Goal: Task Accomplishment & Management: Manage account settings

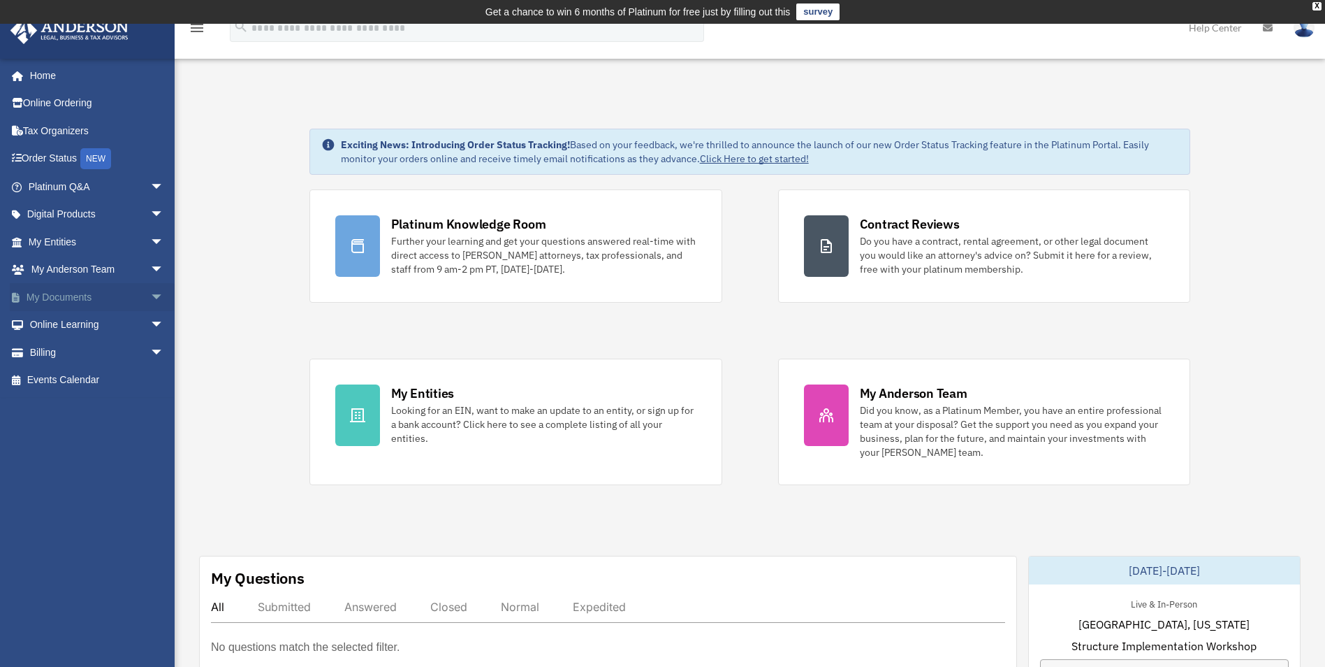
click at [87, 290] on link "My Documents arrow_drop_down" at bounding box center [97, 297] width 175 height 28
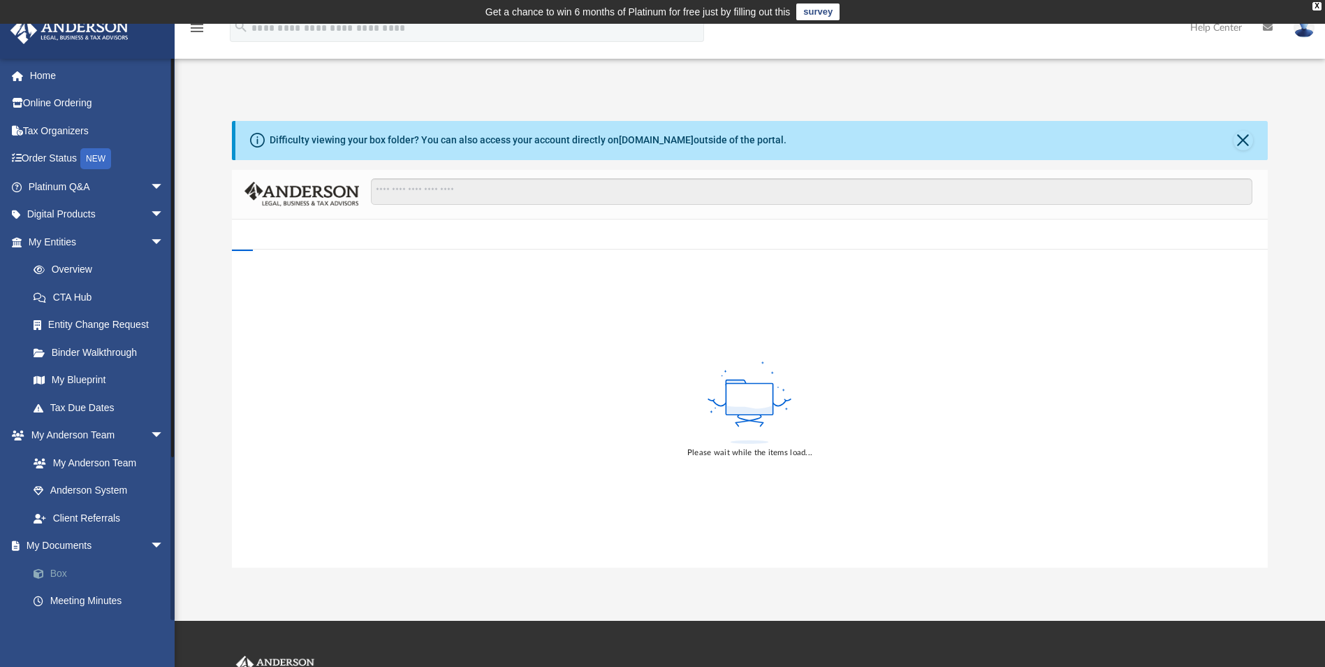
click at [54, 572] on link "Box" at bounding box center [103, 573] width 166 height 28
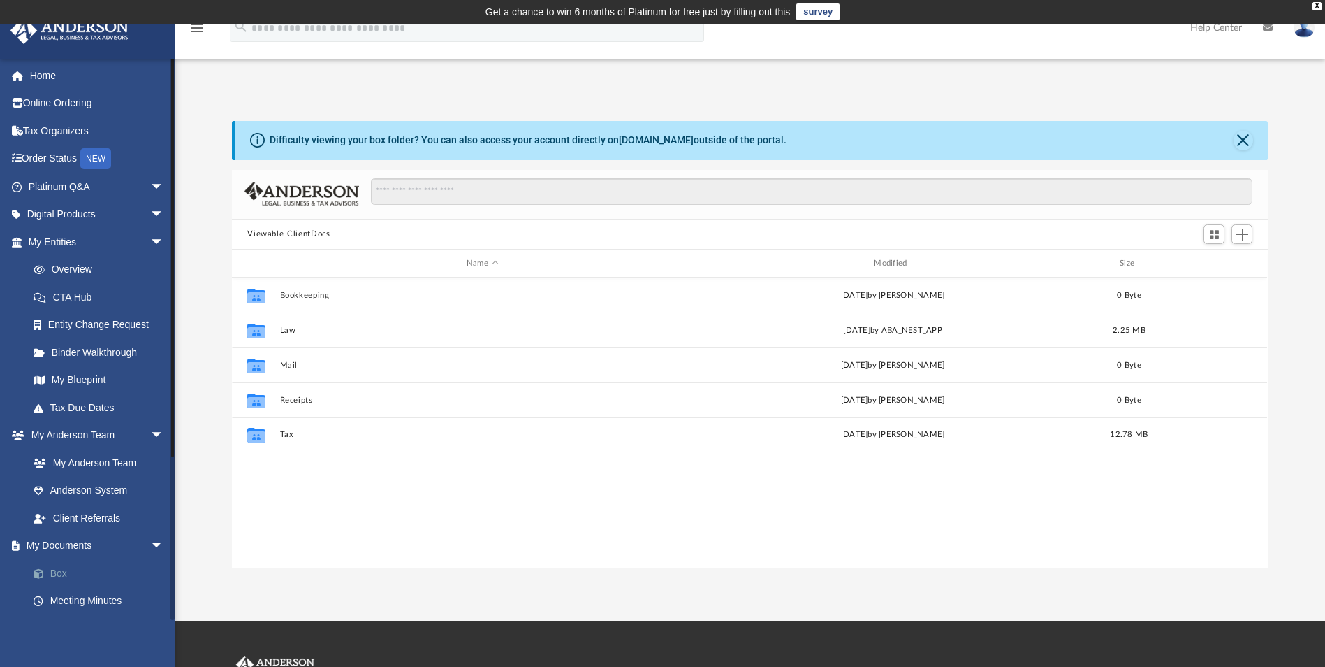
scroll to position [307, 1026]
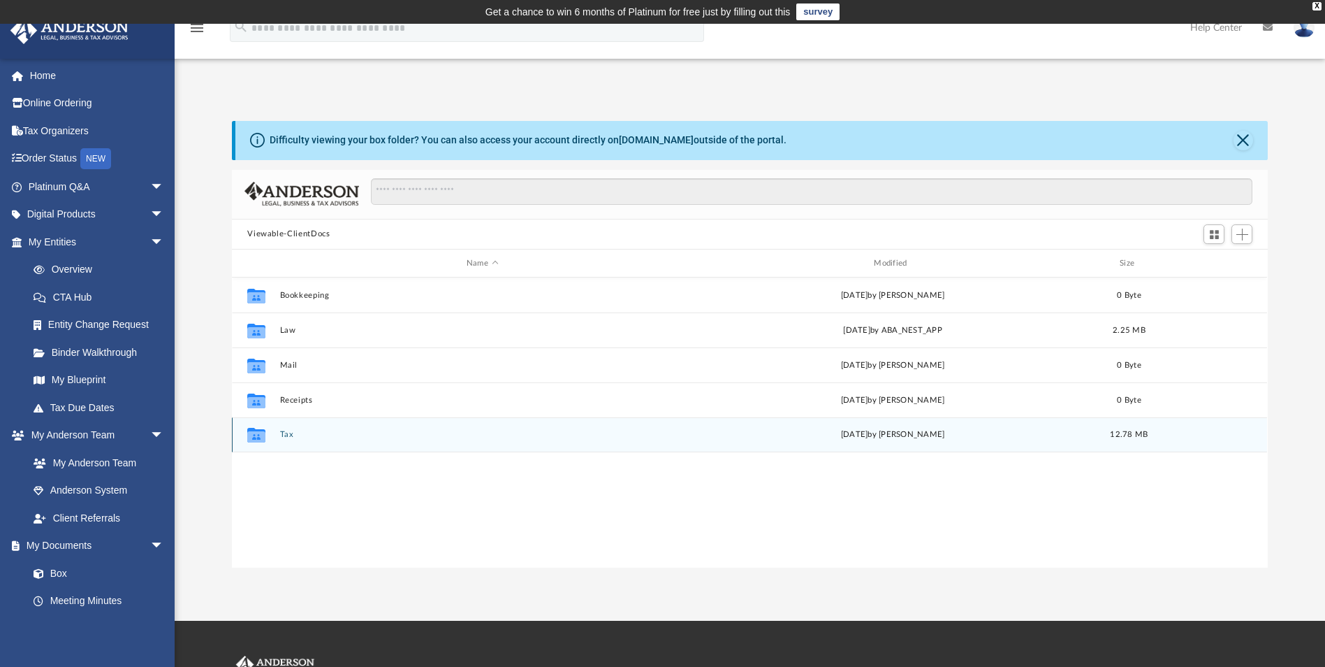
click at [314, 428] on div "Collaborated Folder Tax [DATE] by [PERSON_NAME] 12.78 MB" at bounding box center [749, 434] width 1035 height 35
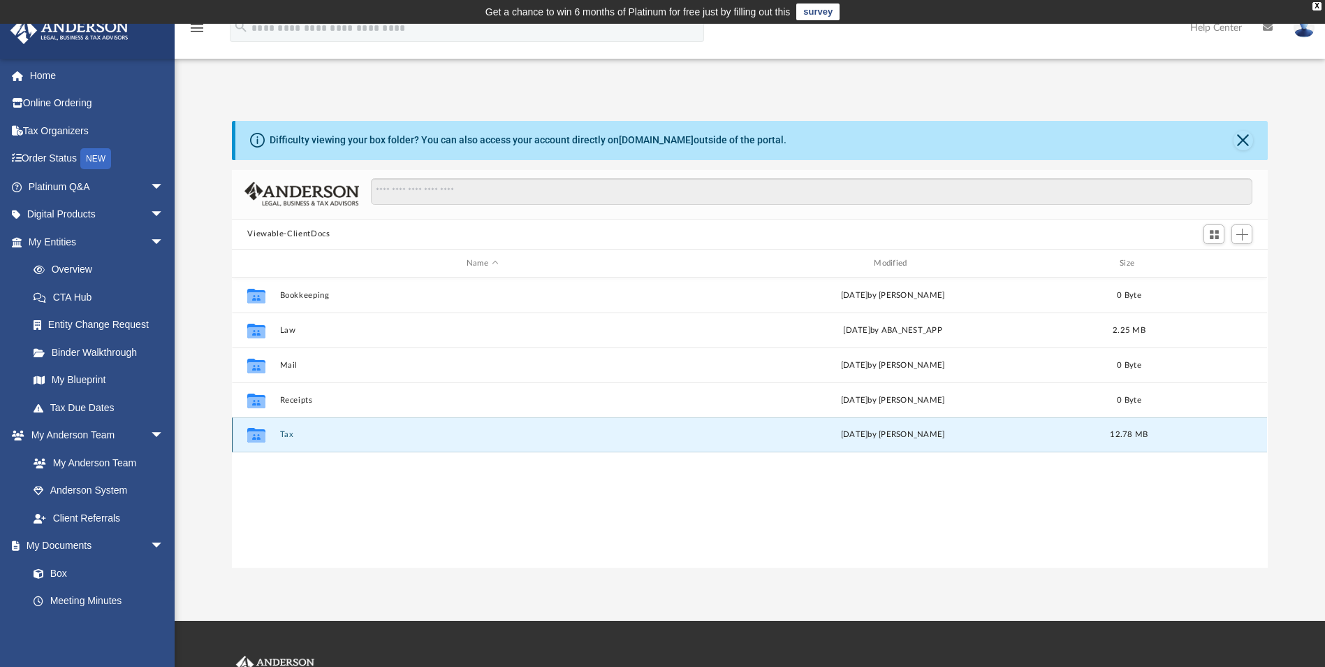
click at [311, 433] on button "Tax" at bounding box center [482, 434] width 405 height 9
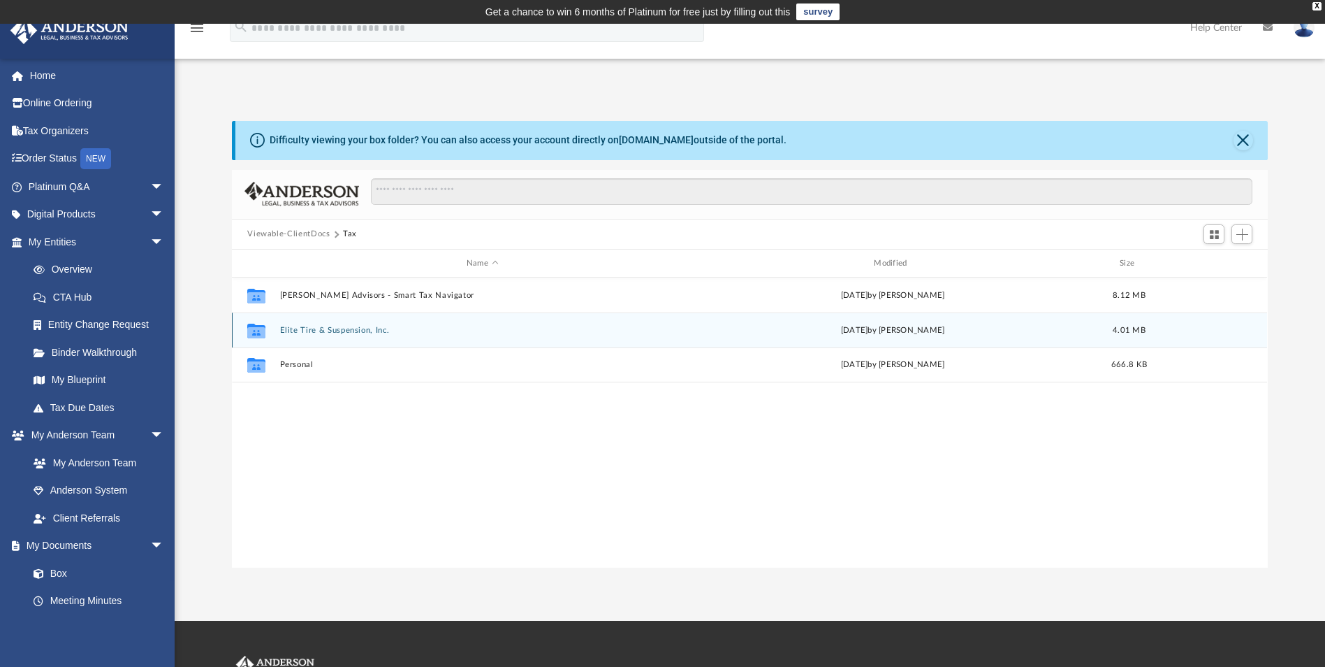
click at [356, 335] on div "Collaborated Folder Elite Tire & Suspension, Inc. [DATE] by [PERSON_NAME] 4.01 …" at bounding box center [749, 329] width 1035 height 35
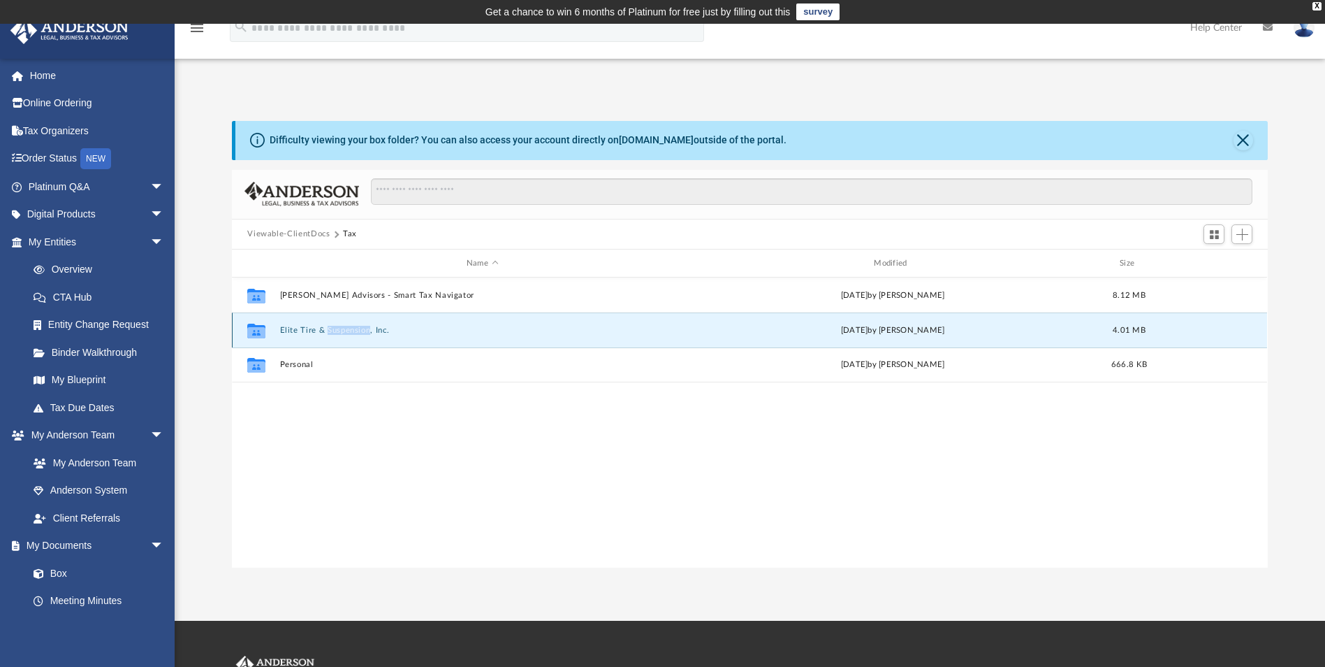
click at [356, 335] on div "Collaborated Folder Elite Tire & Suspension, Inc. [DATE] by [PERSON_NAME] 4.01 …" at bounding box center [749, 329] width 1035 height 35
drag, startPoint x: 356, startPoint y: 335, endPoint x: 347, endPoint y: 325, distance: 13.9
click at [347, 326] on button "Elite Tire & Suspension, Inc." at bounding box center [482, 330] width 405 height 9
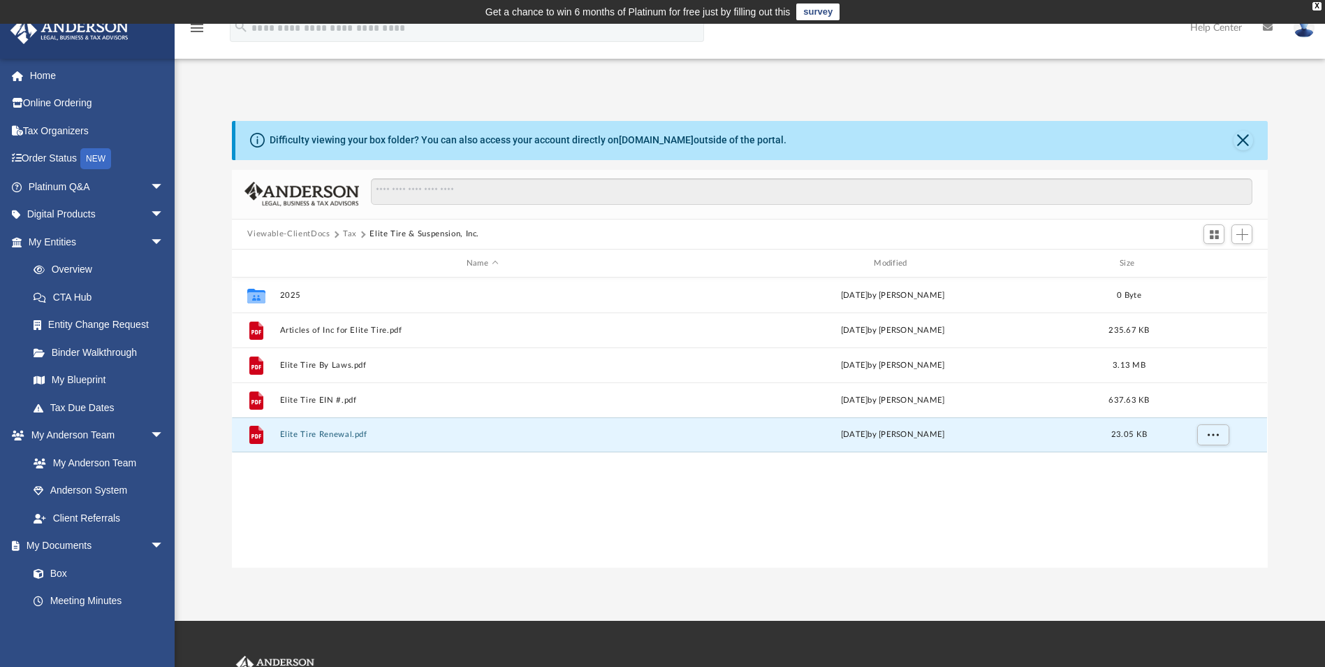
click at [404, 229] on button "Elite Tire & Suspension, Inc." at bounding box center [425, 234] width 110 height 13
click at [351, 235] on button "Tax" at bounding box center [350, 234] width 14 height 13
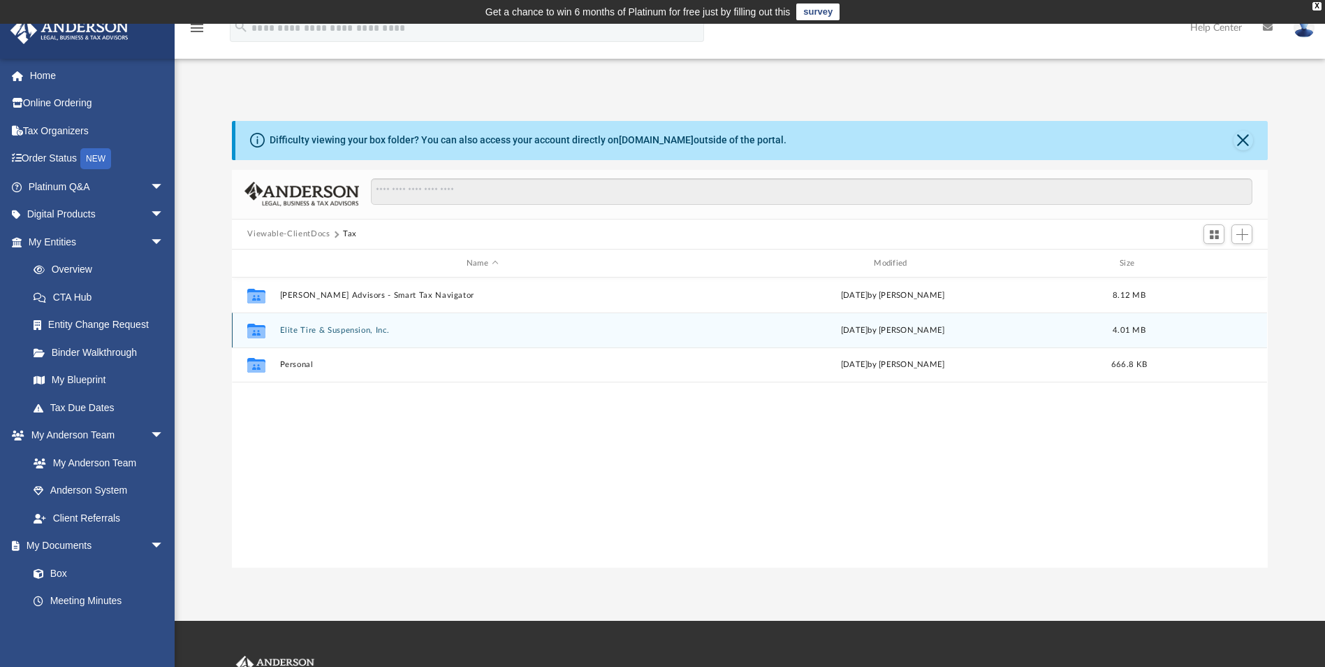
click at [374, 329] on button "Elite Tire & Suspension, Inc." at bounding box center [482, 330] width 405 height 9
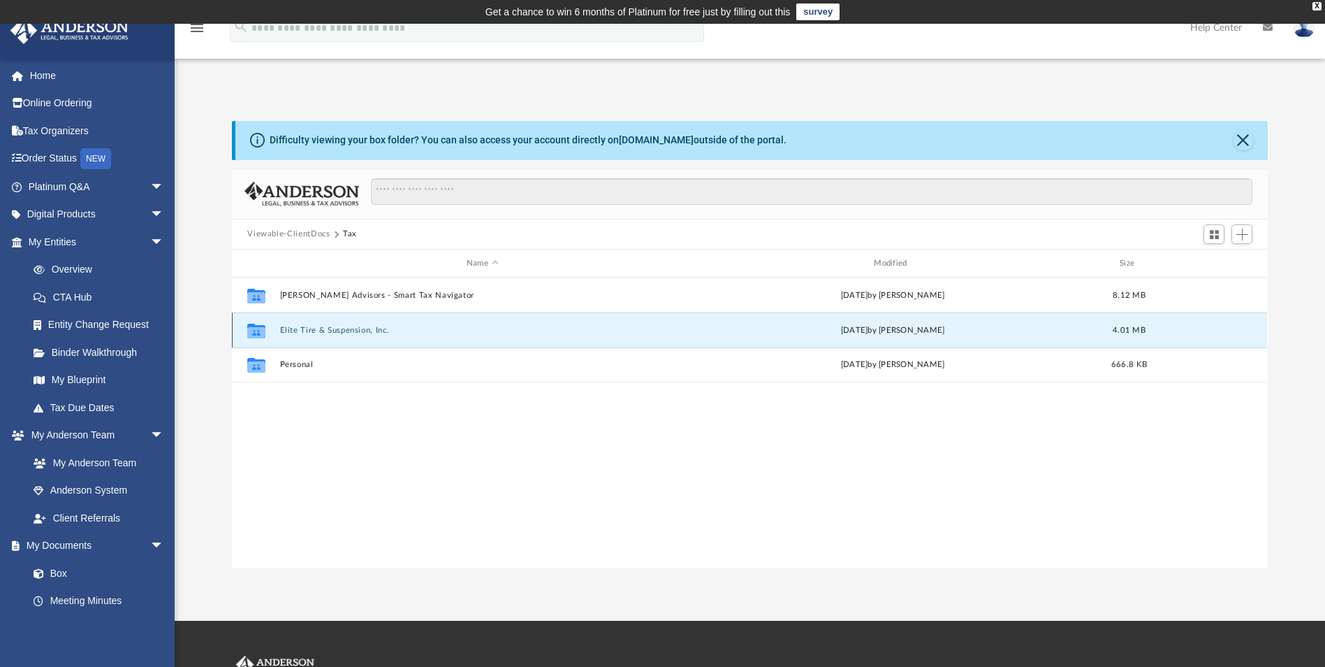
click at [374, 329] on button "Elite Tire & Suspension, Inc." at bounding box center [482, 330] width 405 height 9
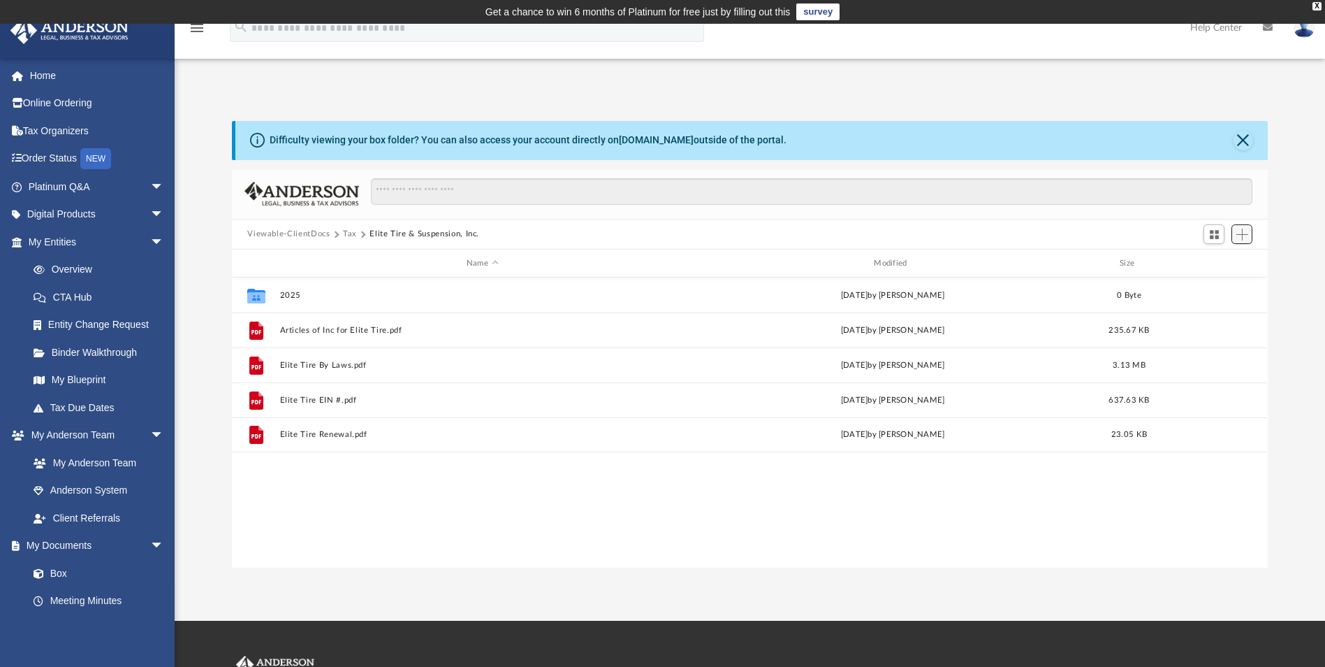
click at [1235, 232] on button "Add" at bounding box center [1242, 234] width 21 height 20
click at [1212, 263] on li "Upload" at bounding box center [1222, 262] width 45 height 15
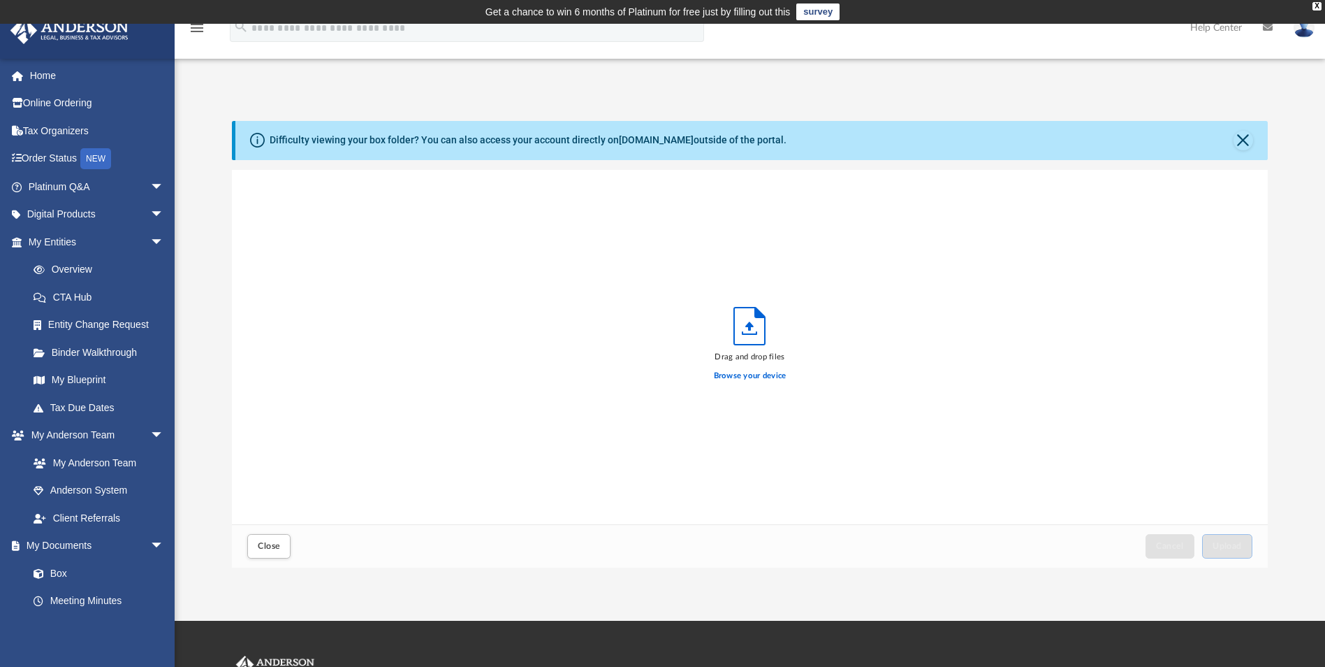
scroll to position [344, 1026]
click at [782, 371] on label "Browse your device" at bounding box center [750, 376] width 73 height 13
click at [0, 0] on input "Browse your device" at bounding box center [0, 0] width 0 height 0
click at [1223, 545] on span "Upload" at bounding box center [1227, 545] width 29 height 8
click at [268, 555] on button "Close" at bounding box center [268, 546] width 43 height 24
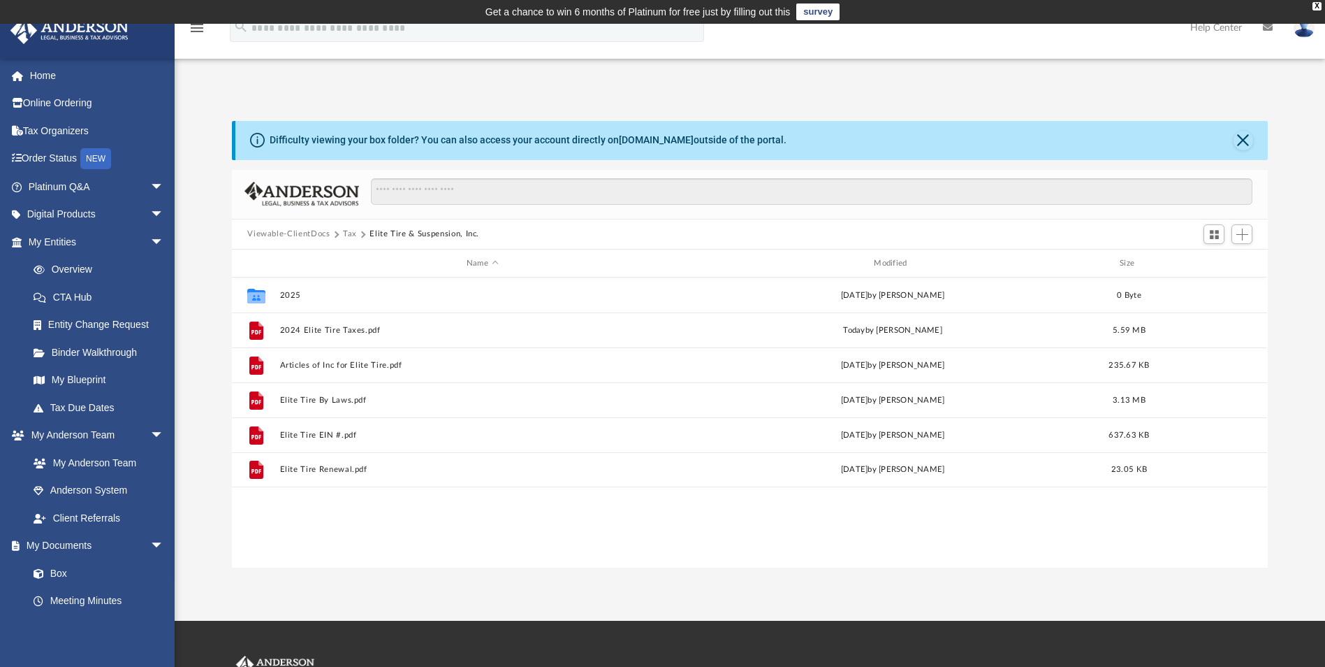
click at [315, 233] on button "Viewable-ClientDocs" at bounding box center [288, 234] width 82 height 13
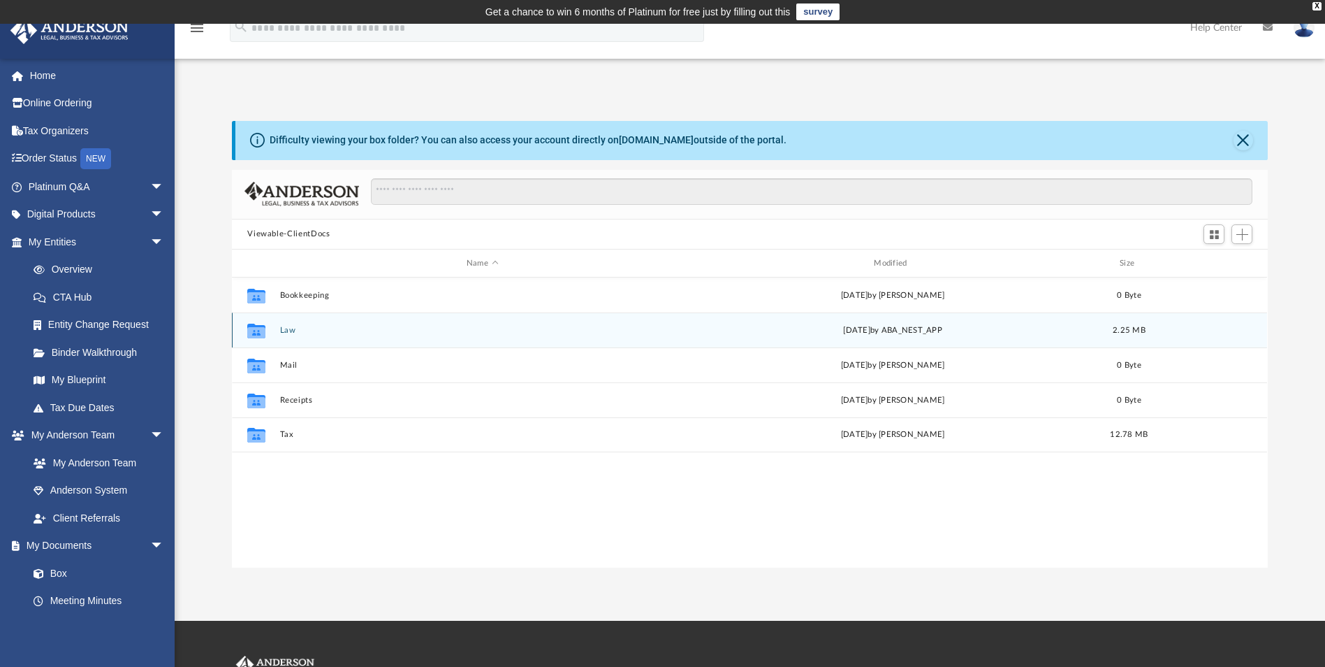
click at [342, 341] on div "Collaborated Folder Law [DATE] by ABA_NEST_APP 2.25 MB" at bounding box center [749, 329] width 1035 height 35
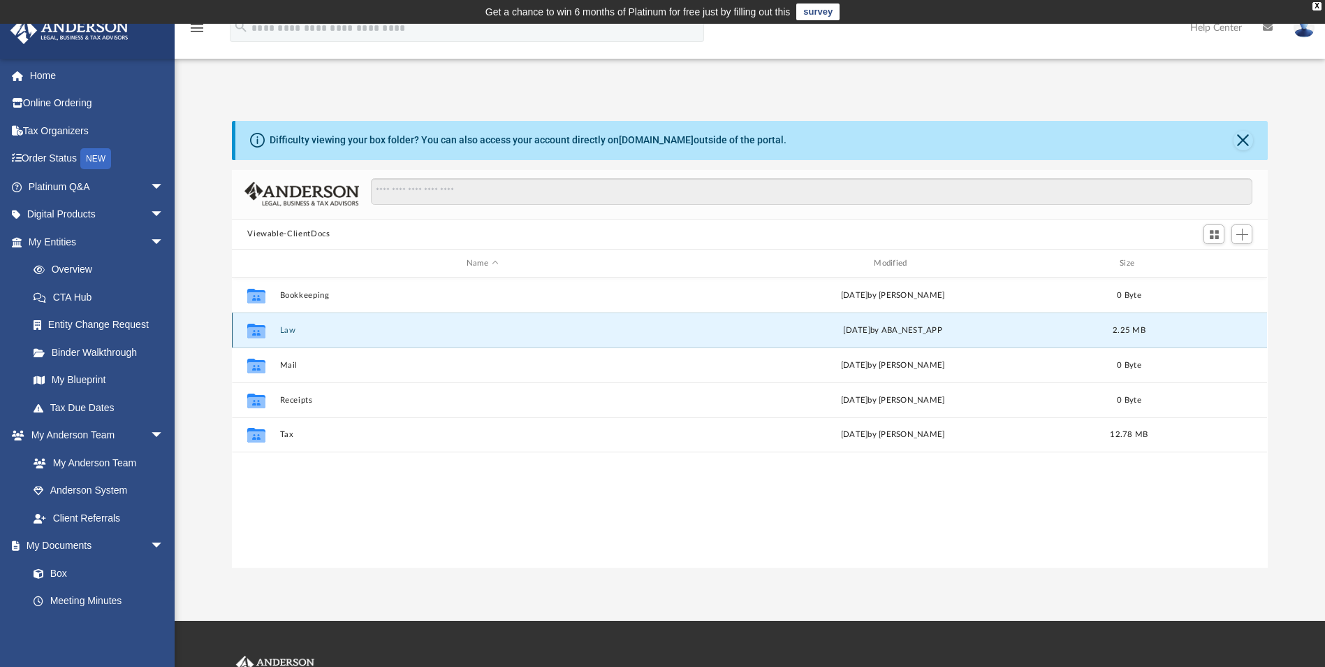
click at [341, 339] on div "Collaborated Folder Law [DATE] by ABA_NEST_APP 2.25 MB" at bounding box center [749, 329] width 1035 height 35
click at [275, 324] on div "Collaborated Folder Law [DATE] by ABA_NEST_APP 2.25 MB" at bounding box center [749, 329] width 1035 height 35
click at [281, 326] on button "Law" at bounding box center [482, 330] width 405 height 9
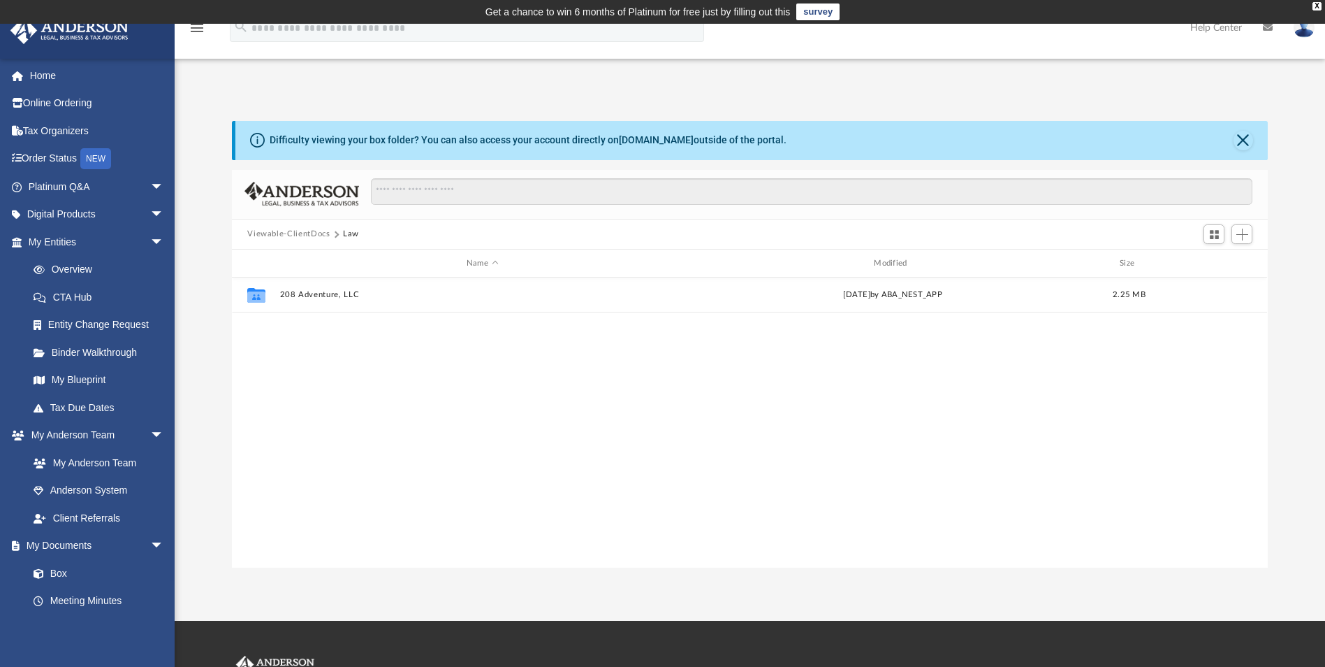
click at [307, 233] on button "Viewable-ClientDocs" at bounding box center [288, 234] width 82 height 13
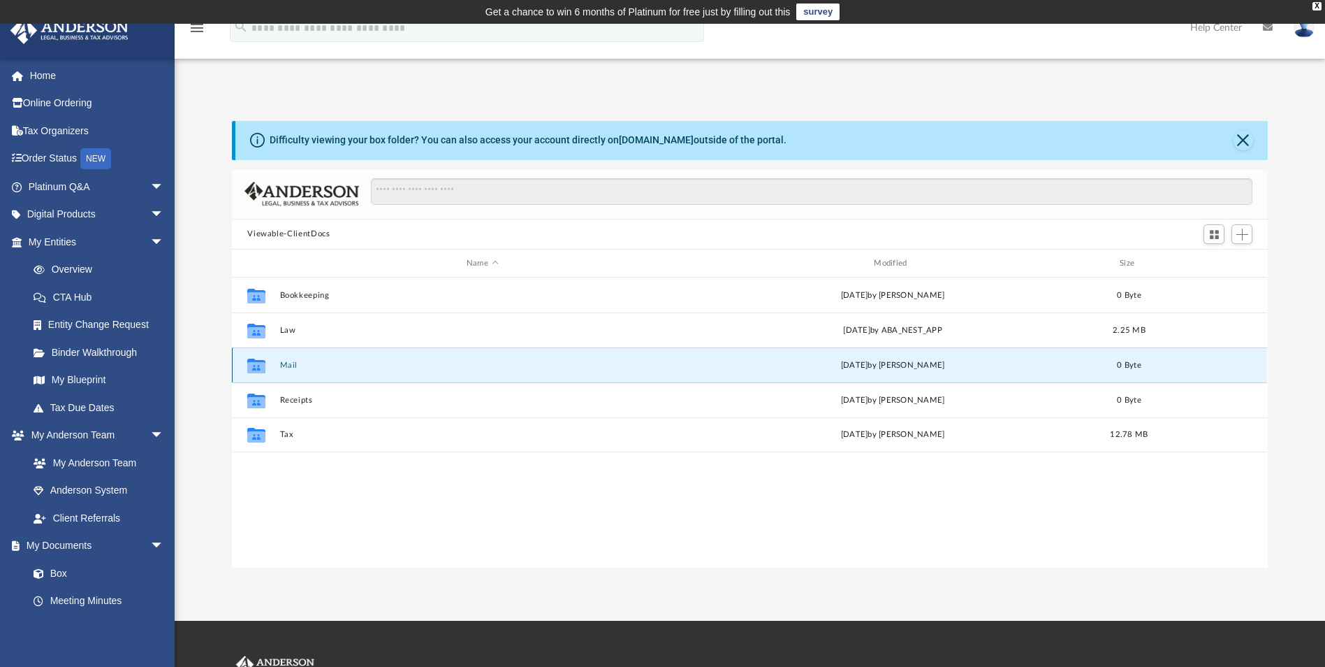
click at [286, 368] on button "Mail" at bounding box center [482, 365] width 405 height 9
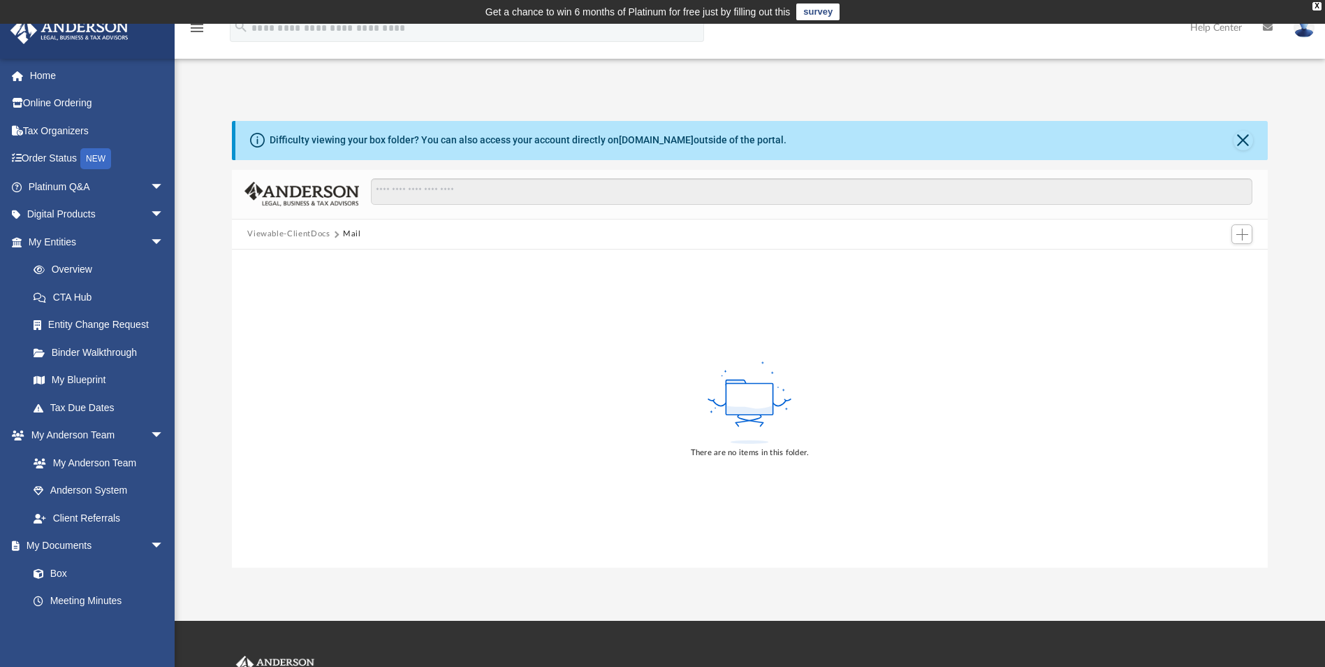
click at [294, 233] on button "Viewable-ClientDocs" at bounding box center [288, 234] width 82 height 13
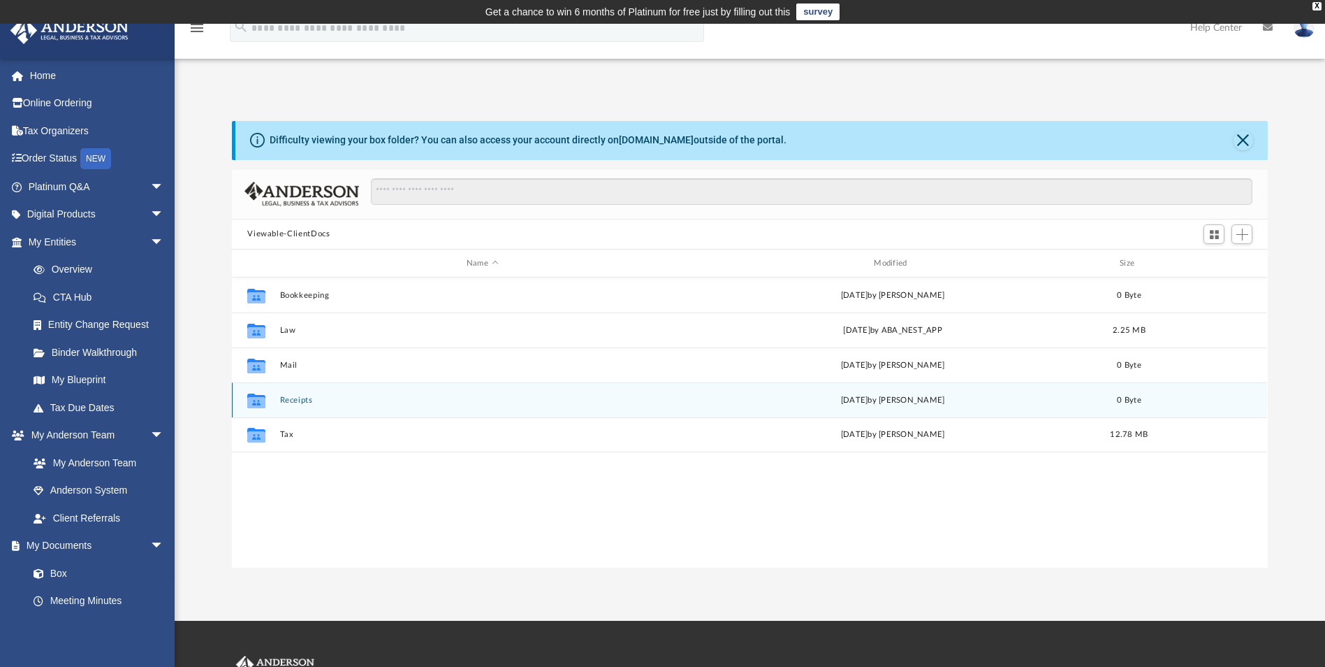
scroll to position [307, 1026]
click at [302, 400] on button "Receipts" at bounding box center [482, 399] width 405 height 9
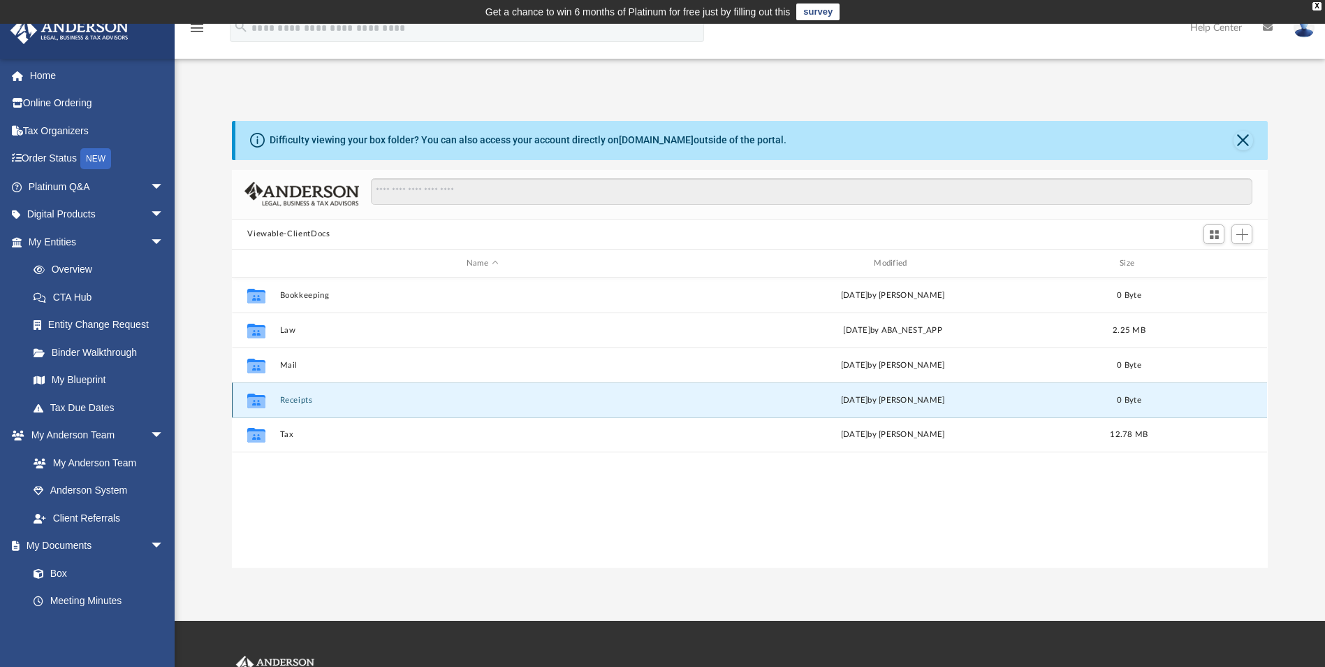
click at [302, 400] on button "Receipts" at bounding box center [482, 399] width 405 height 9
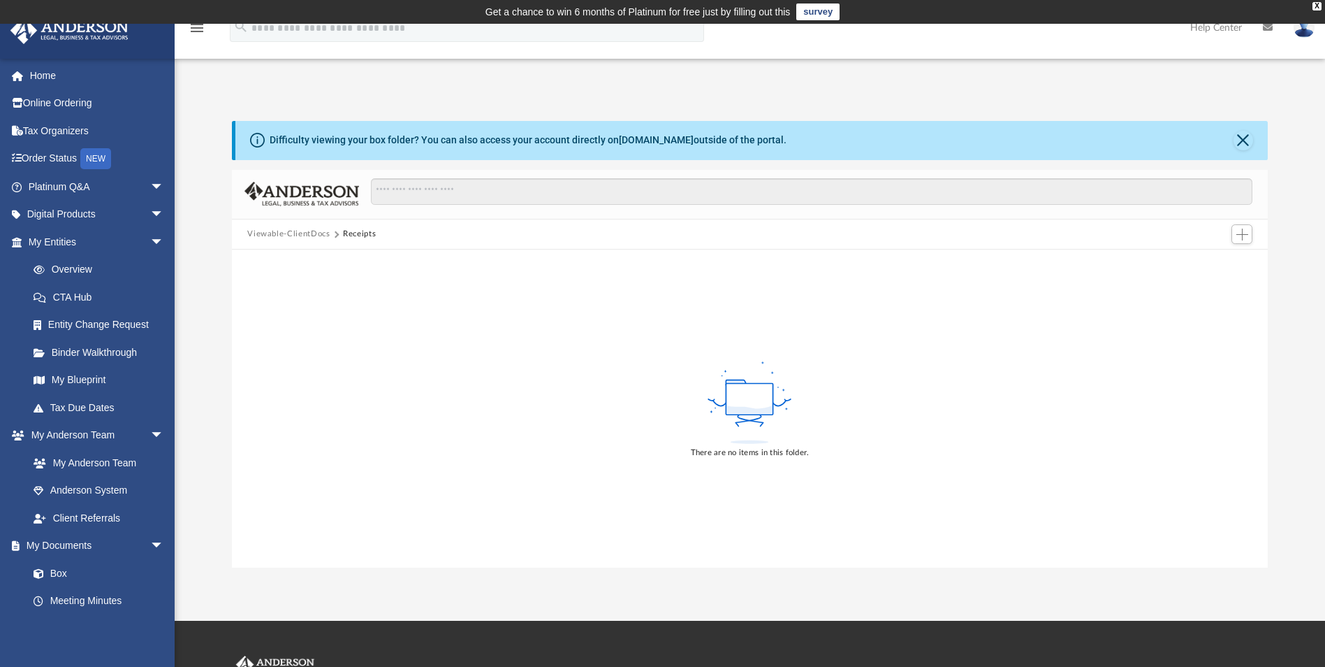
click at [297, 235] on button "Viewable-ClientDocs" at bounding box center [288, 234] width 82 height 13
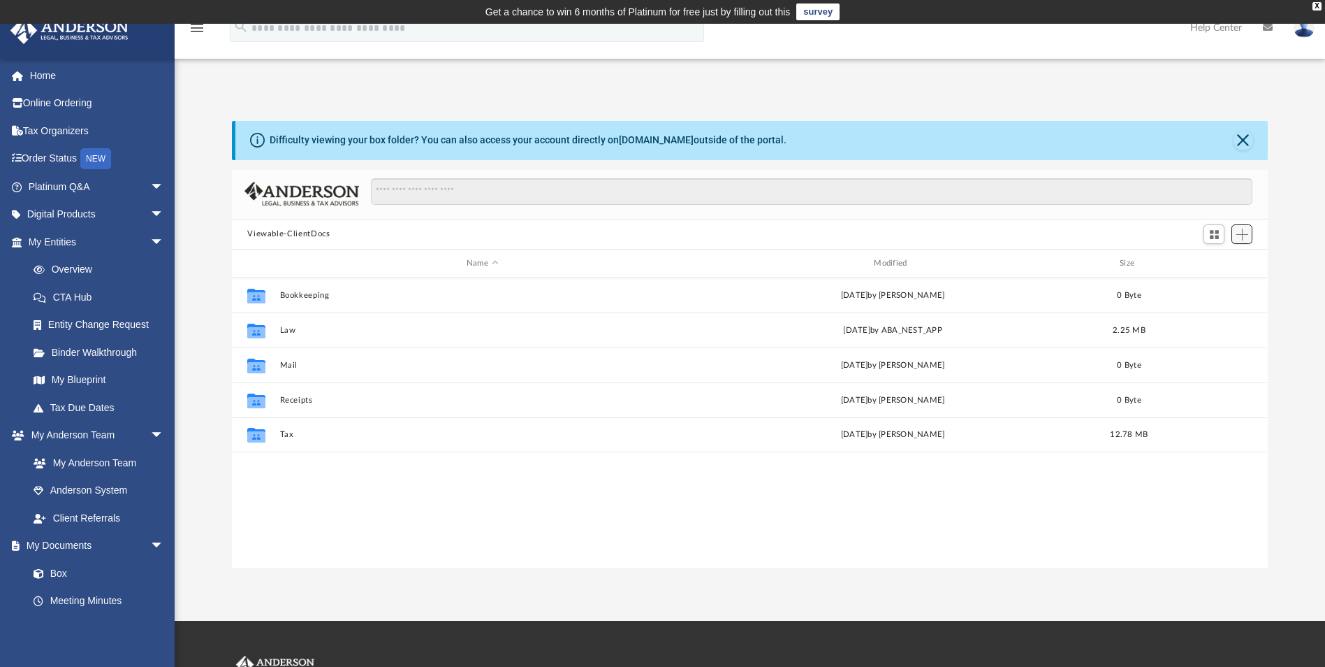
drag, startPoint x: 351, startPoint y: 512, endPoint x: 1245, endPoint y: 243, distance: 933.3
click at [1245, 243] on button "Add" at bounding box center [1242, 234] width 21 height 20
click at [1220, 284] on li "New Folder" at bounding box center [1222, 284] width 45 height 15
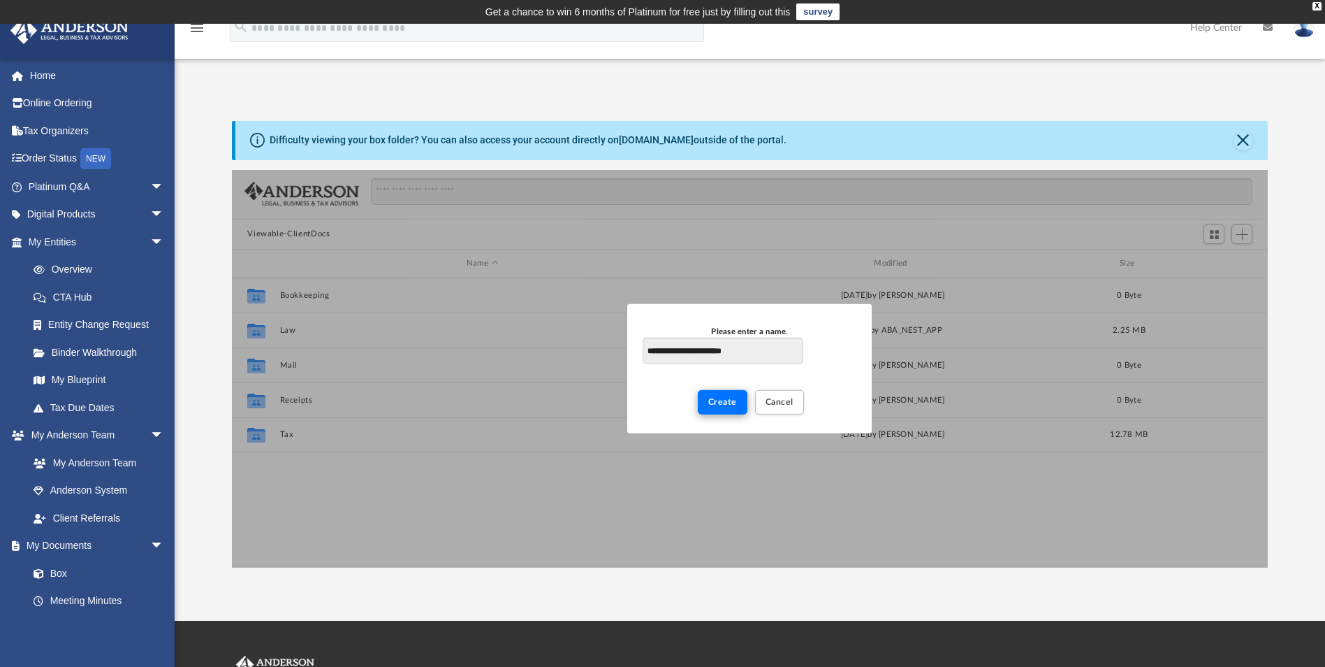
type input "**********"
click at [717, 395] on button "Create" at bounding box center [723, 402] width 50 height 24
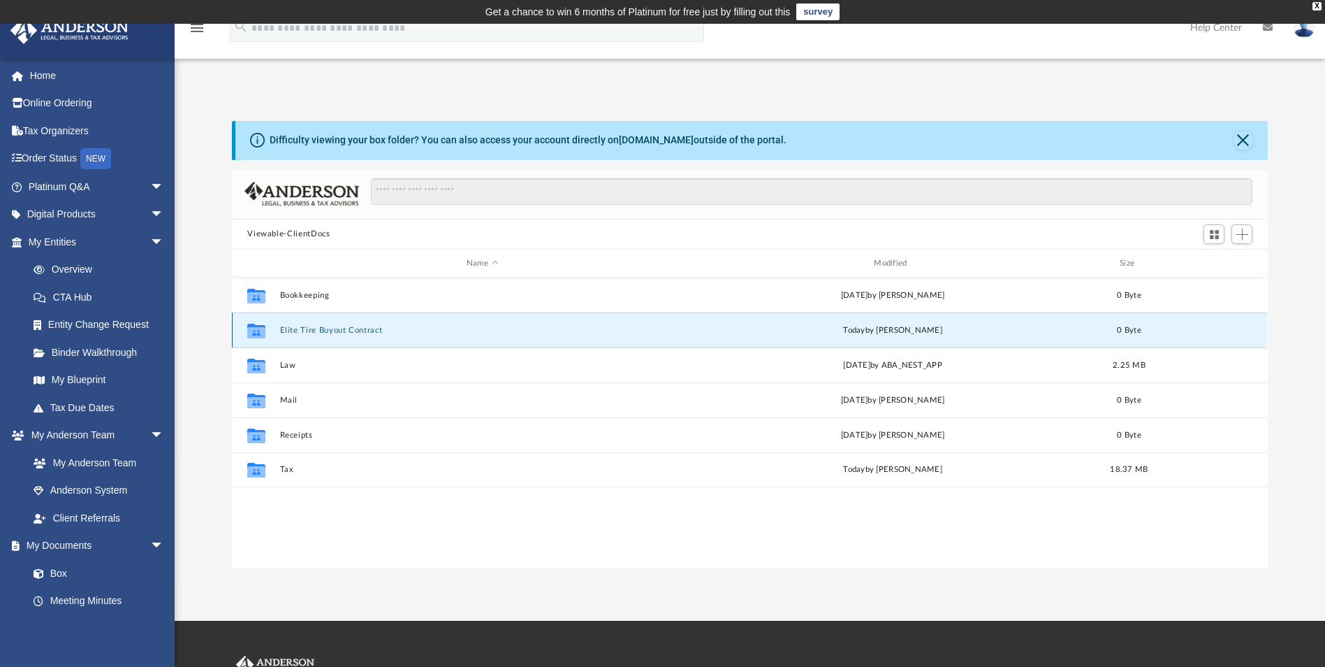
click at [379, 333] on button "Elite Tire Buyout Contract" at bounding box center [482, 330] width 405 height 9
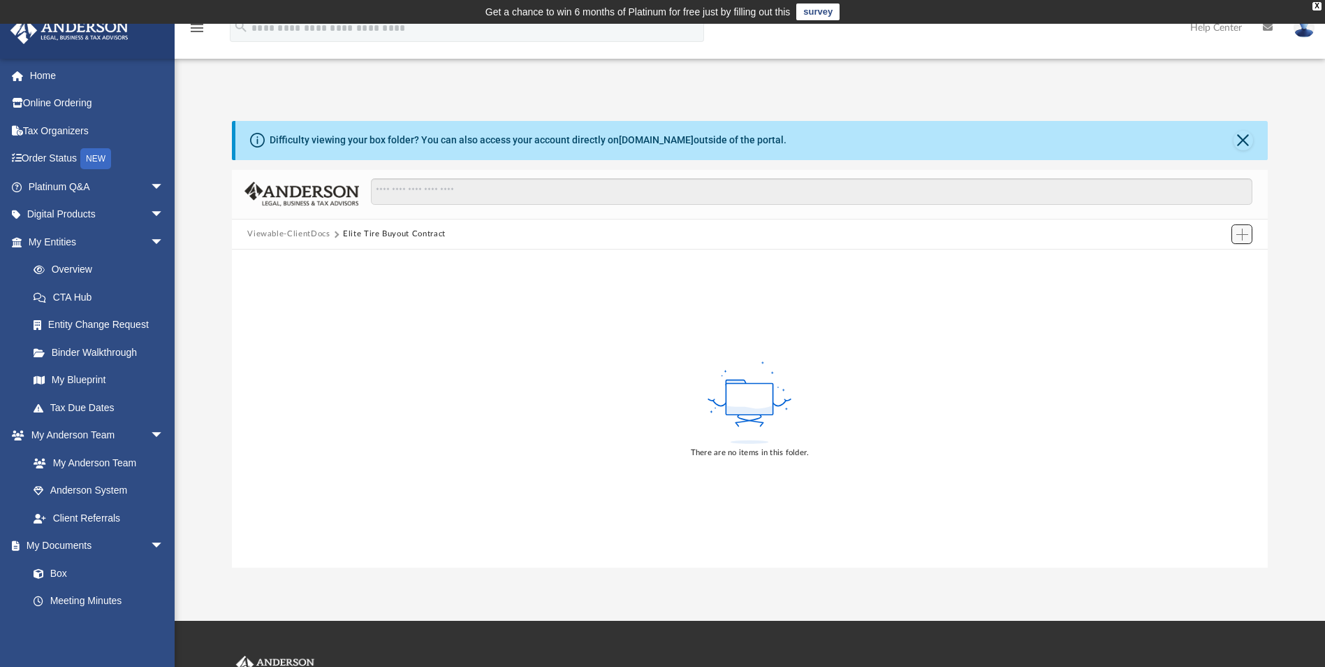
click at [1249, 230] on button "Add" at bounding box center [1242, 234] width 21 height 20
click at [1223, 261] on li "Upload" at bounding box center [1222, 262] width 45 height 15
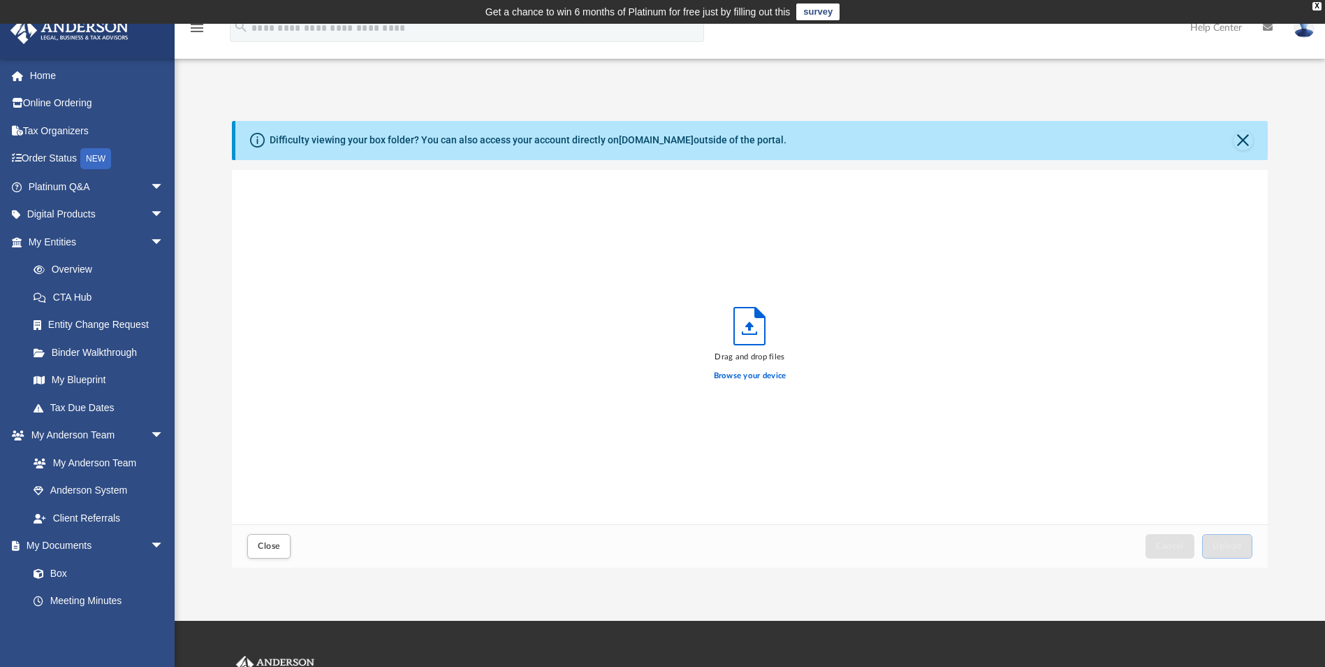
scroll to position [344, 1026]
click at [743, 365] on div "Browse your device" at bounding box center [750, 375] width 73 height 24
click at [738, 377] on label "Browse your device" at bounding box center [750, 376] width 73 height 13
click at [0, 0] on input "Browse your device" at bounding box center [0, 0] width 0 height 0
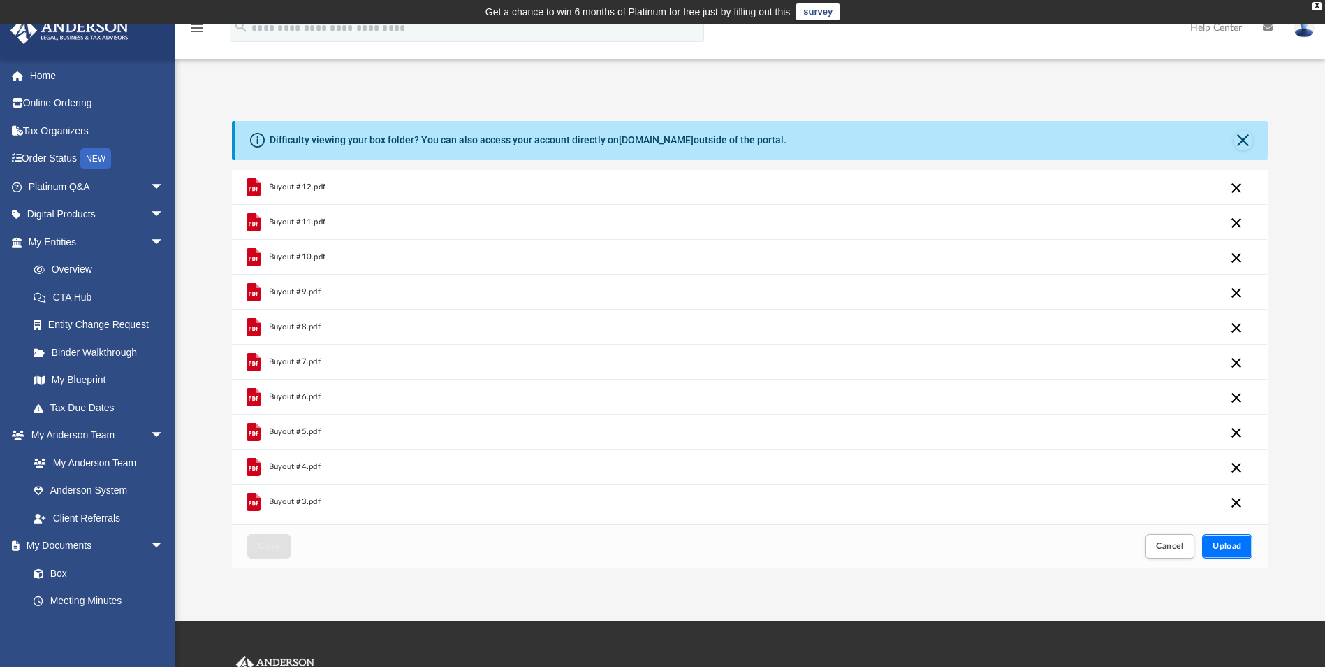
click at [1224, 548] on span "Upload" at bounding box center [1227, 545] width 29 height 8
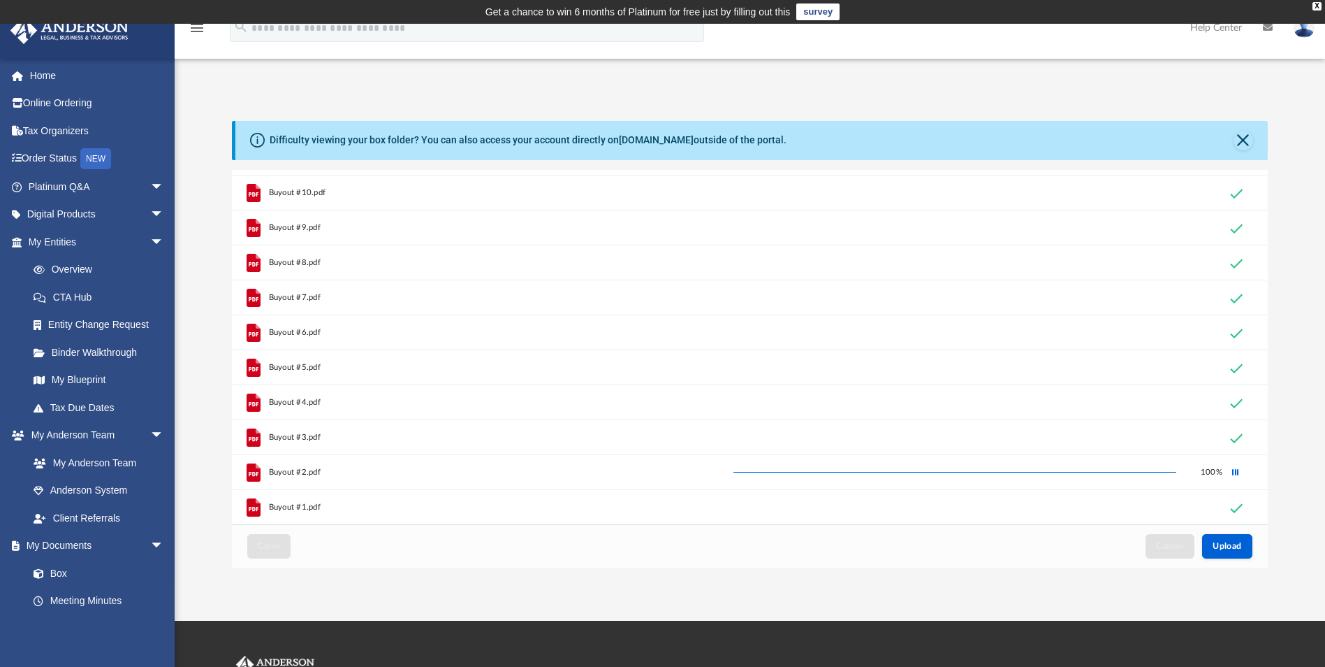
scroll to position [0, 0]
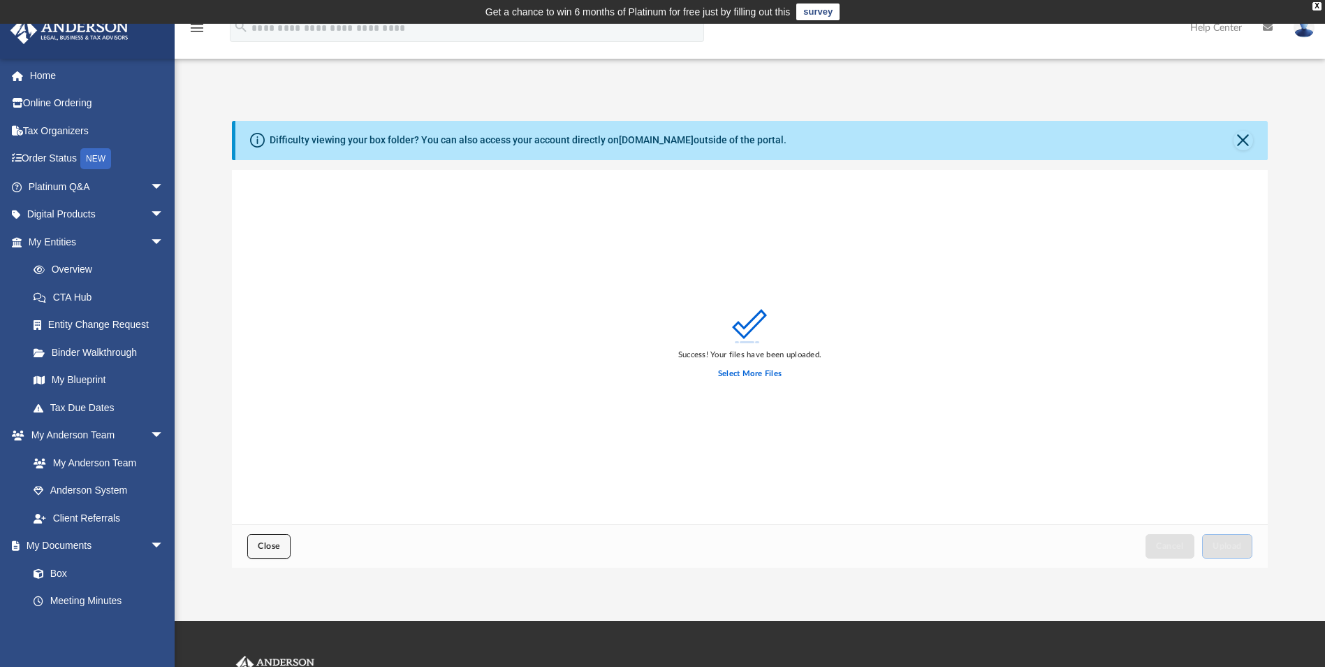
click at [278, 546] on span "Close" at bounding box center [269, 545] width 22 height 8
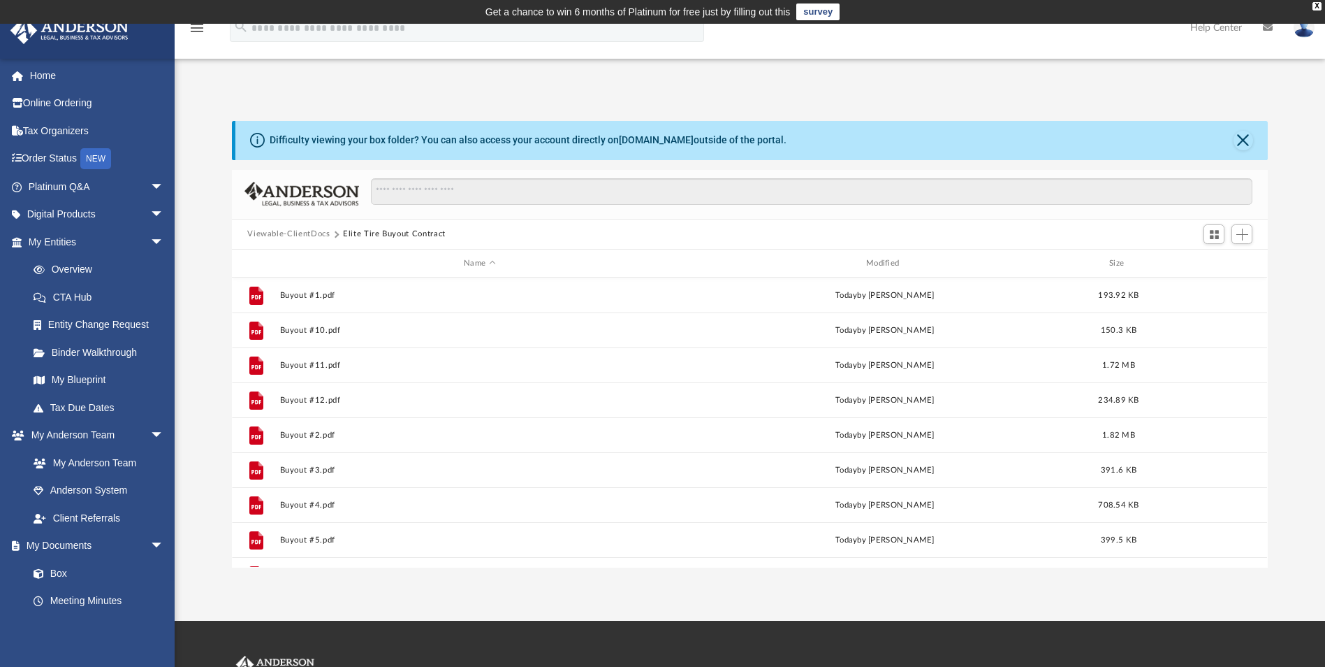
click at [264, 236] on button "Viewable-ClientDocs" at bounding box center [288, 234] width 82 height 13
